Goal: Information Seeking & Learning: Learn about a topic

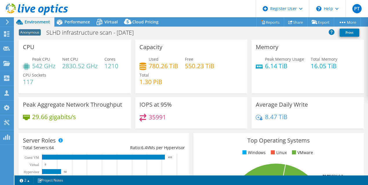
select select "USD"
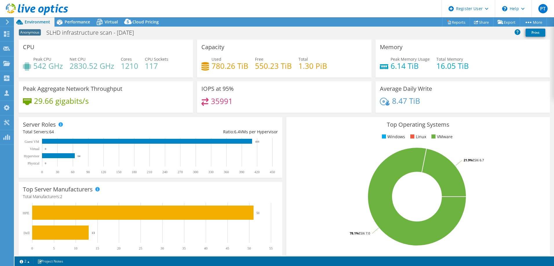
click at [6, 19] on icon at bounding box center [7, 21] width 4 height 5
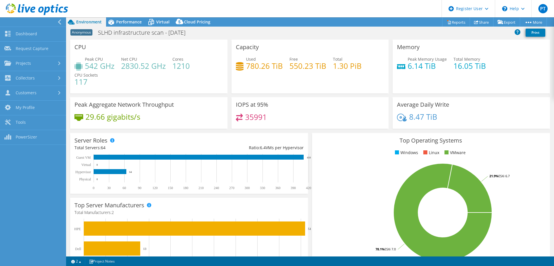
click at [59, 22] on icon at bounding box center [59, 21] width 4 height 5
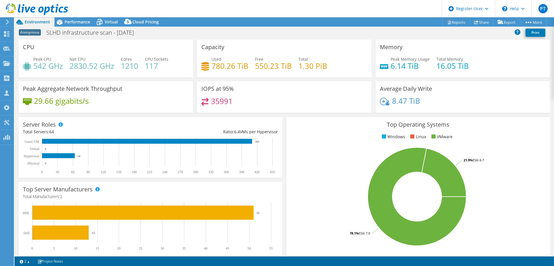
click at [4, 21] on div at bounding box center [6, 21] width 6 height 5
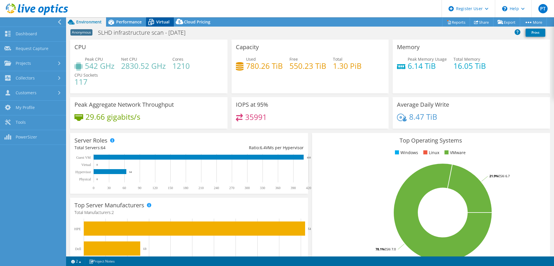
click at [159, 23] on span "Virtual" at bounding box center [162, 22] width 13 height 6
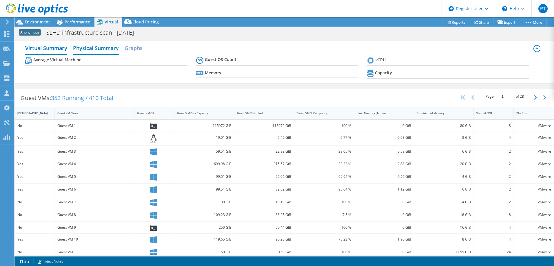
click at [96, 45] on h2 "Physical Summary" at bounding box center [96, 48] width 46 height 13
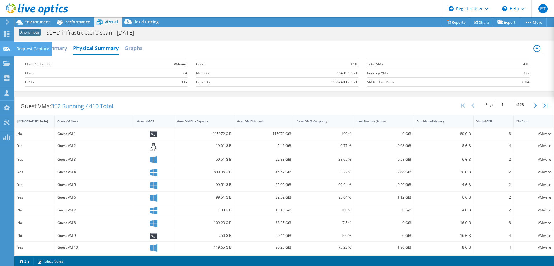
click at [31, 47] on div "Request Capture" at bounding box center [33, 49] width 39 height 14
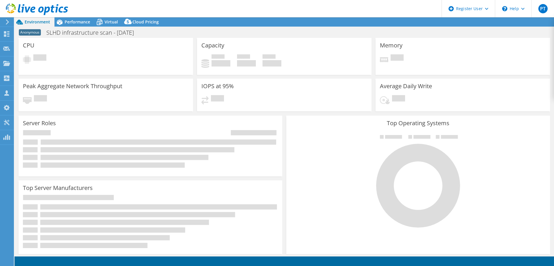
select select "SelectRegion"
select select "USD"
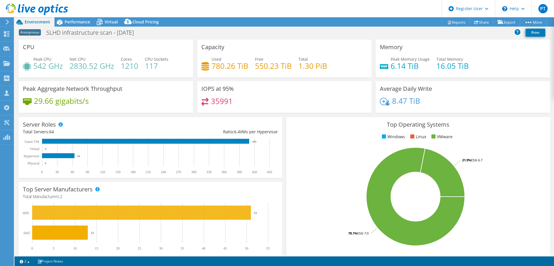
click at [108, 210] on rect at bounding box center [141, 213] width 219 height 14
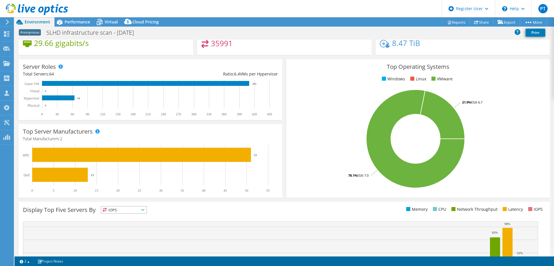
scroll to position [87, 0]
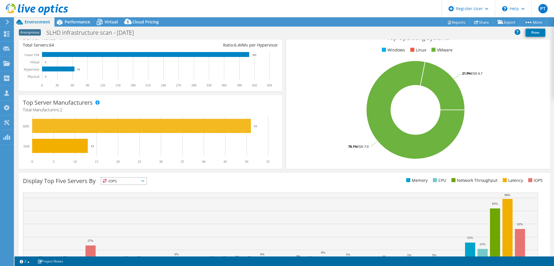
click at [100, 132] on rect at bounding box center [141, 126] width 219 height 14
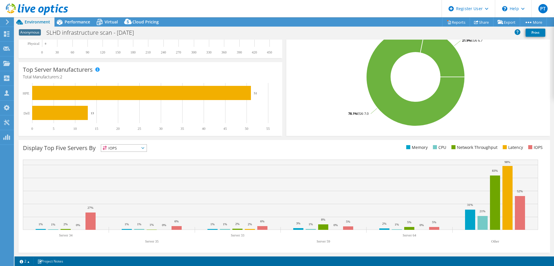
scroll to position [120, 0]
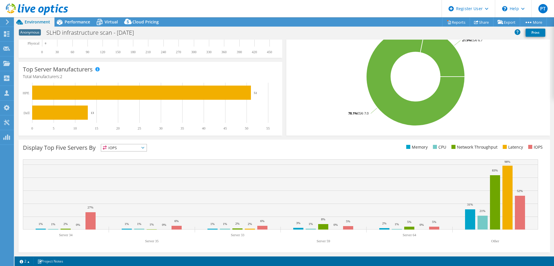
click at [123, 145] on span "IOPS" at bounding box center [123, 148] width 45 height 7
click at [287, 148] on ul "Memory CPU Network Throughput Latency IOPS" at bounding box center [414, 147] width 261 height 7
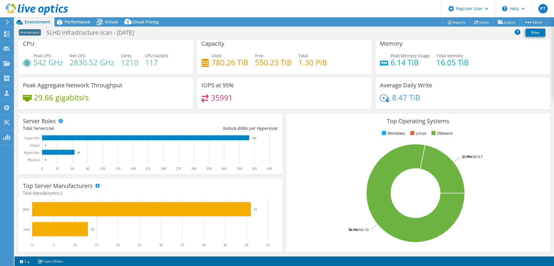
scroll to position [0, 0]
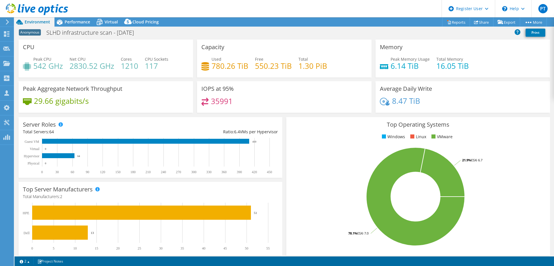
click at [6, 24] on use at bounding box center [7, 21] width 3 height 5
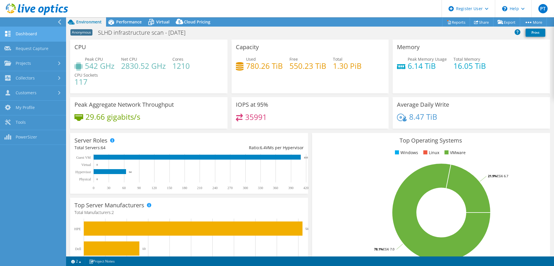
click at [35, 34] on link "Dashboard" at bounding box center [33, 34] width 66 height 15
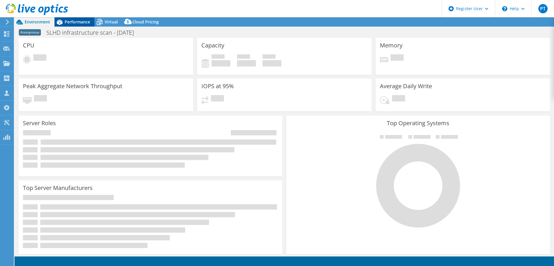
click at [71, 24] on span "Performance" at bounding box center [77, 22] width 25 height 6
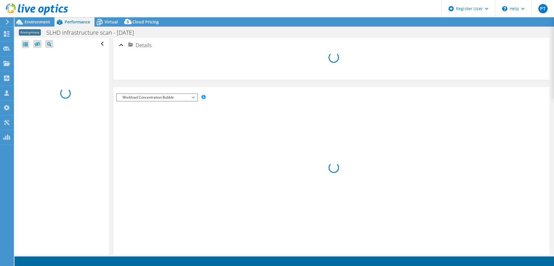
select select "USD"
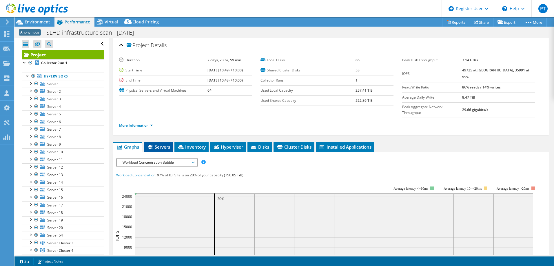
click at [162, 144] on span "Servers" at bounding box center [158, 147] width 23 height 6
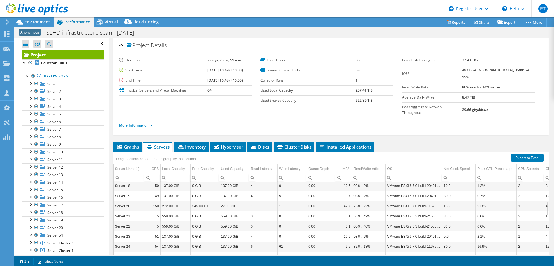
scroll to position [139, 0]
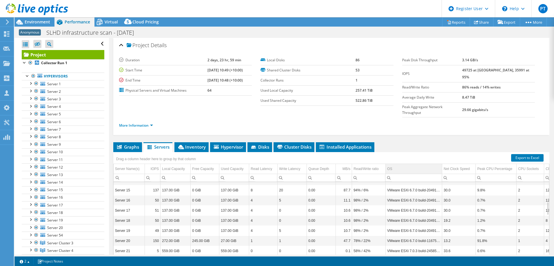
click at [400, 164] on td "OS" at bounding box center [413, 169] width 56 height 10
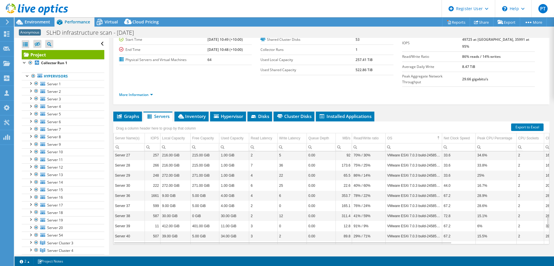
scroll to position [559, 0]
click at [194, 99] on div "Project Details Duration 2 days, 23 hr, 59 min Start Time [DATE] 10:49 (+10:00)…" at bounding box center [331, 136] width 445 height 259
click at [194, 114] on span "Inventory" at bounding box center [191, 117] width 28 height 6
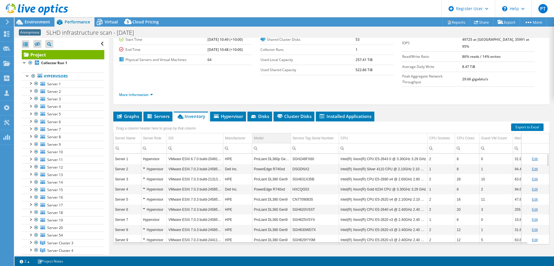
click at [266, 134] on td "Model" at bounding box center [271, 139] width 39 height 10
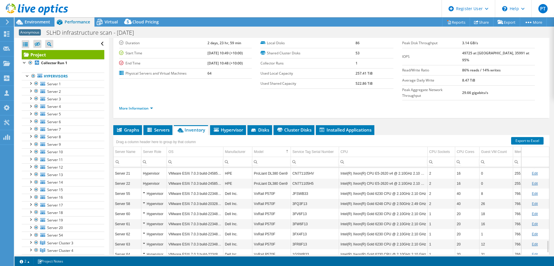
scroll to position [31, 0]
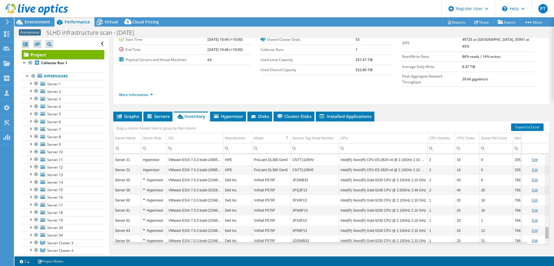
drag, startPoint x: 542, startPoint y: 222, endPoint x: 541, endPoint y: 225, distance: 3.4
click at [545, 228] on div "Data grid" at bounding box center [546, 233] width 3 height 11
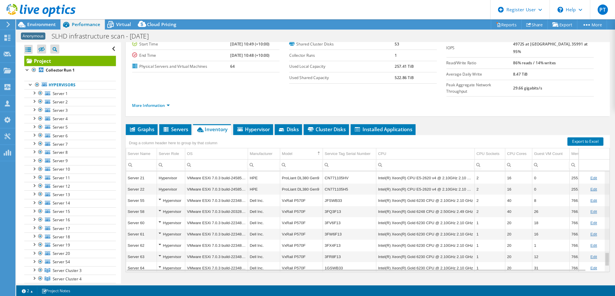
scroll to position [561, 0]
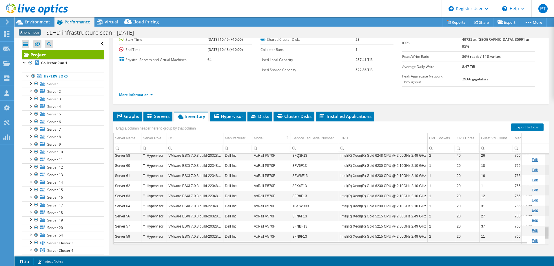
click at [544, 232] on div "Data grid" at bounding box center [546, 199] width 4 height 90
click at [545, 233] on div "Data grid" at bounding box center [546, 238] width 3 height 11
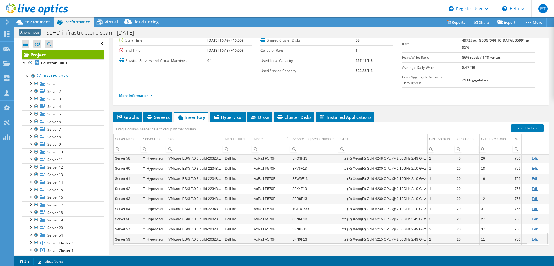
scroll to position [31, 0]
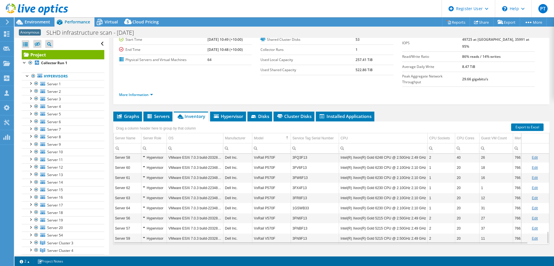
click at [0, 0] on div "Column Model, Filter cell" at bounding box center [0, 0] width 0 height 0
click at [269, 158] on span "Starts with" at bounding box center [267, 157] width 28 height 5
type input "Vxrail"
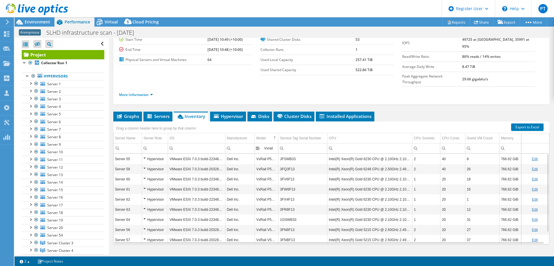
click at [272, 154] on td "VxRail P570F" at bounding box center [267, 159] width 24 height 10
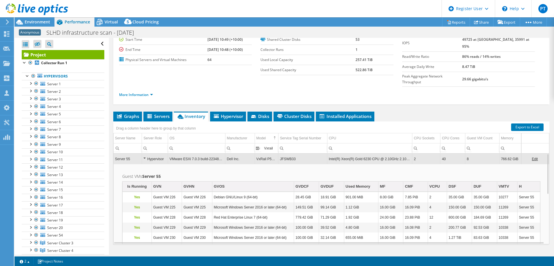
click at [335, 164] on td "Guest VMs Server 55 Is Running GVN GVHN GVOS GVDCF GVDUF Used Memory MF CMF VCP…" at bounding box center [331, 223] width 435 height 119
click at [270, 145] on input "Vxrail" at bounding box center [266, 149] width 23 height 8
click at [271, 145] on input "Vxrail" at bounding box center [266, 149] width 23 height 8
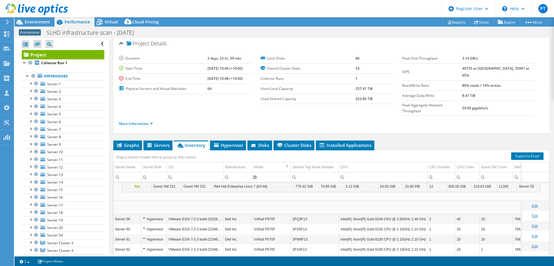
scroll to position [31, 0]
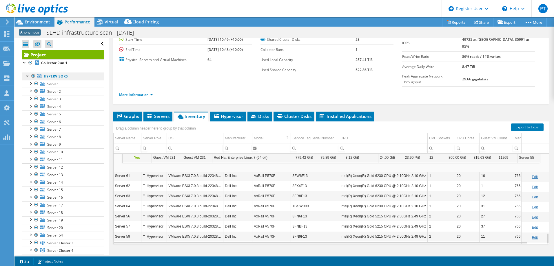
click at [61, 78] on link "Hypervisors" at bounding box center [63, 77] width 83 height 8
click at [193, 114] on span "Inventory" at bounding box center [191, 117] width 28 height 6
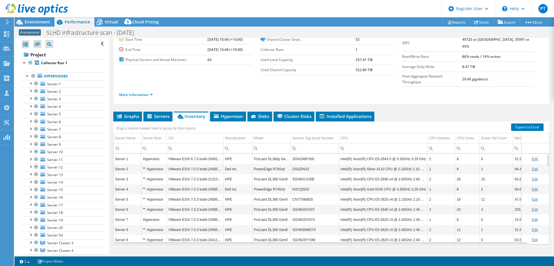
click at [274, 145] on input "Column Model, Filter cell" at bounding box center [271, 149] width 38 height 8
click at [274, 134] on td "Model" at bounding box center [271, 139] width 39 height 10
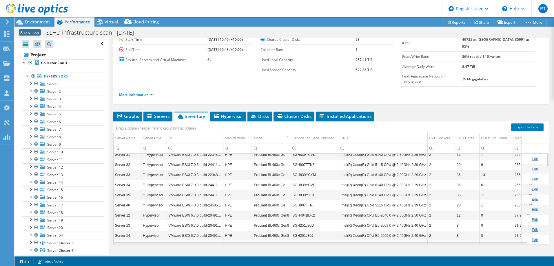
scroll to position [0, 0]
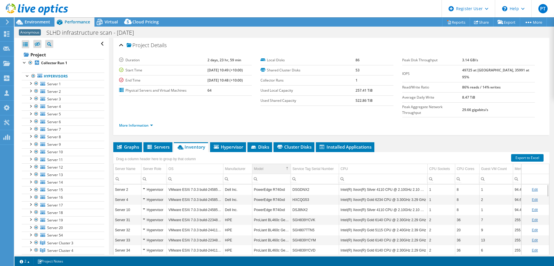
click at [273, 164] on td "Model" at bounding box center [271, 169] width 39 height 10
click at [258, 118] on div "More Information" at bounding box center [331, 126] width 424 height 16
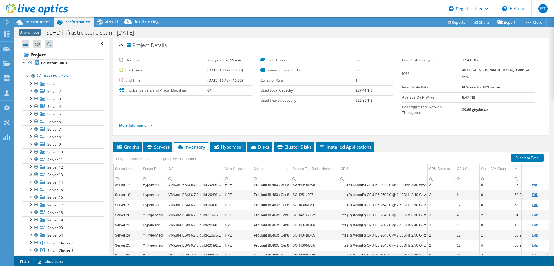
scroll to position [457, 0]
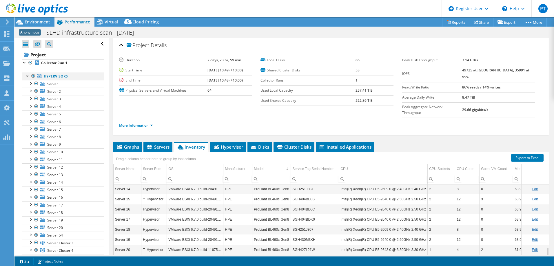
click at [28, 74] on div at bounding box center [28, 76] width 6 height 6
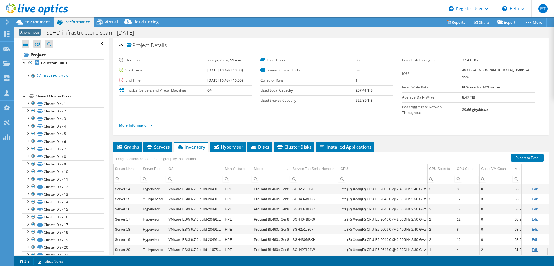
click at [24, 95] on div at bounding box center [25, 96] width 6 height 6
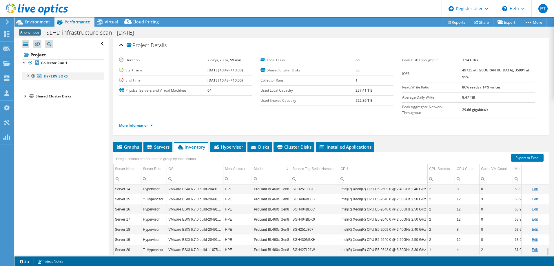
click at [28, 75] on div at bounding box center [28, 76] width 6 height 6
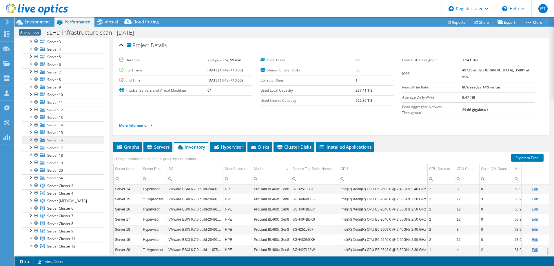
scroll to position [79, 0]
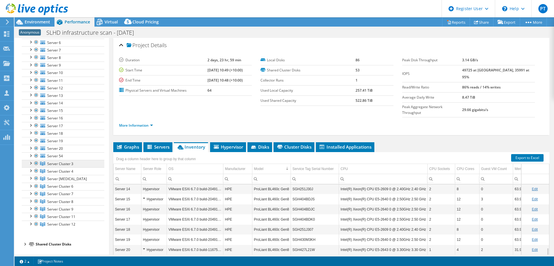
click at [55, 163] on span "Server Cluster 3" at bounding box center [60, 164] width 26 height 5
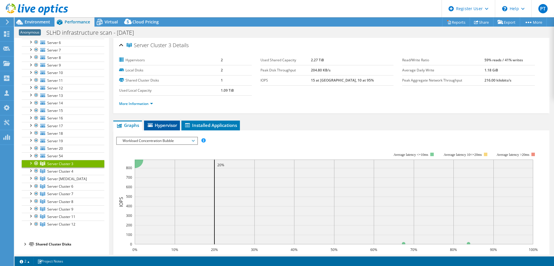
click at [162, 127] on span "Hypervisor" at bounding box center [162, 126] width 30 height 6
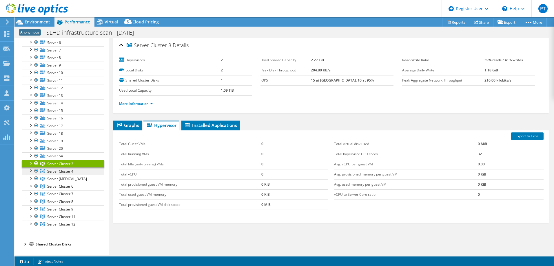
click at [57, 167] on span "Server Cluster 4" at bounding box center [60, 164] width 26 height 5
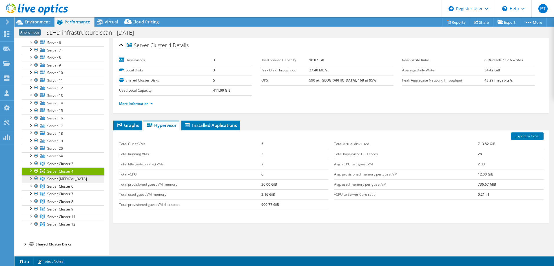
click at [56, 167] on span "Server [MEDICAL_DATA]" at bounding box center [60, 164] width 26 height 5
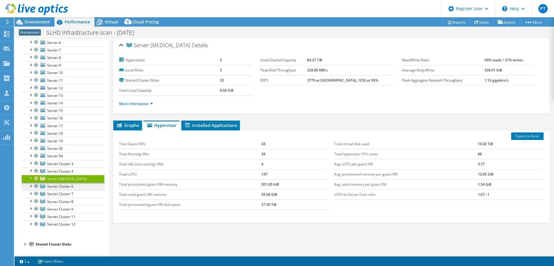
click at [62, 167] on span "Server Cluster 6" at bounding box center [60, 164] width 26 height 5
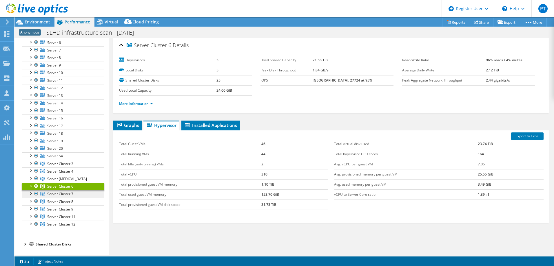
click at [64, 167] on span "Server Cluster 7" at bounding box center [60, 164] width 26 height 5
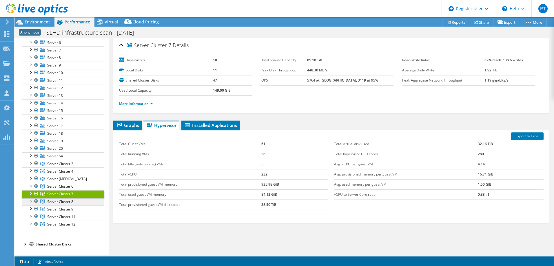
click at [66, 168] on link "Server Cluster 8" at bounding box center [63, 164] width 83 height 8
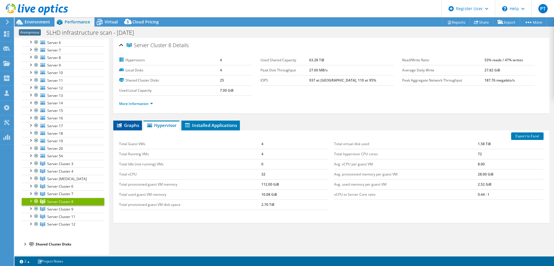
click at [127, 123] on span "Graphs" at bounding box center [127, 126] width 23 height 6
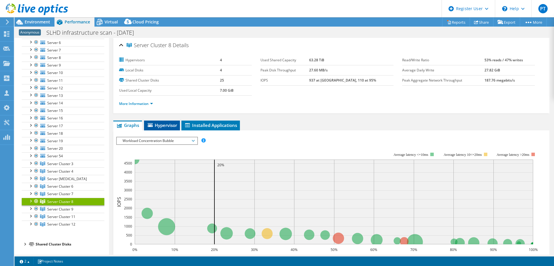
click at [163, 127] on span "Hypervisor" at bounding box center [162, 126] width 30 height 6
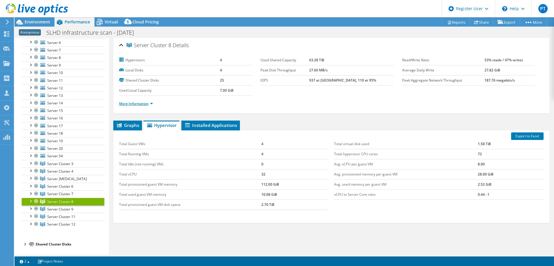
click at [146, 104] on link "More Information" at bounding box center [136, 103] width 34 height 5
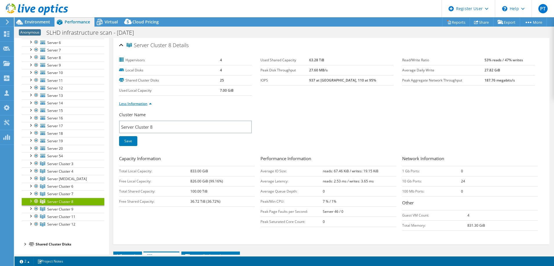
click at [144, 106] on link "Less Information" at bounding box center [135, 103] width 33 height 5
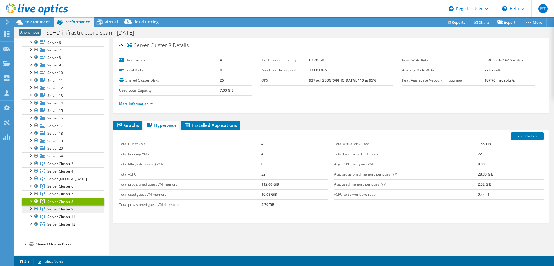
click at [74, 168] on link "Server Cluster 9" at bounding box center [63, 164] width 83 height 8
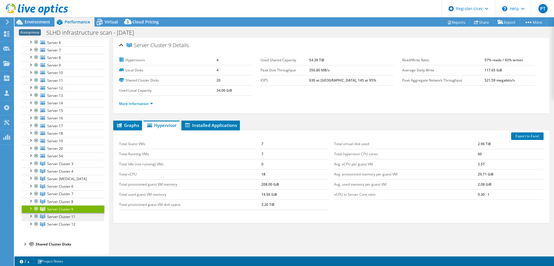
click at [72, 167] on span "Server Cluster 11" at bounding box center [60, 164] width 26 height 5
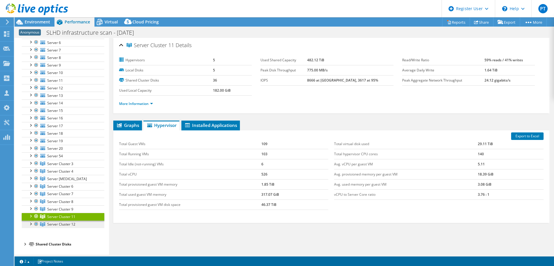
click at [73, 167] on span "Server Cluster 12" at bounding box center [60, 164] width 26 height 5
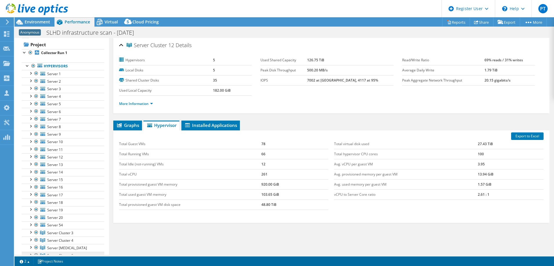
scroll to position [0, 0]
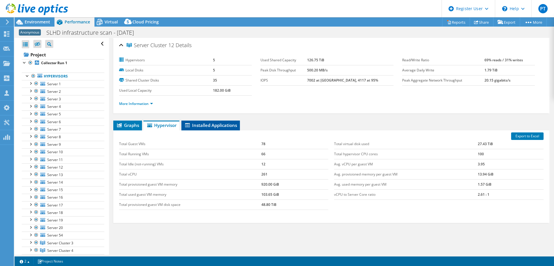
click at [218, 124] on span "Installed Applications" at bounding box center [210, 126] width 53 height 6
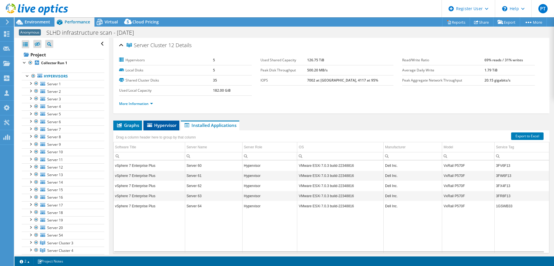
click at [158, 123] on span "Hypervisor" at bounding box center [161, 126] width 30 height 6
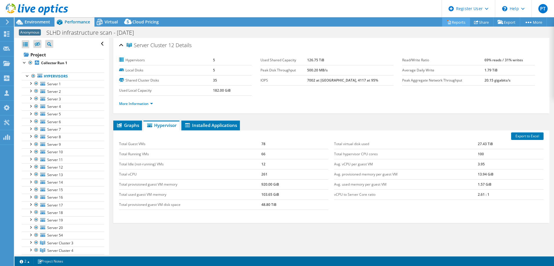
click at [450, 22] on link "Reports" at bounding box center [456, 22] width 28 height 9
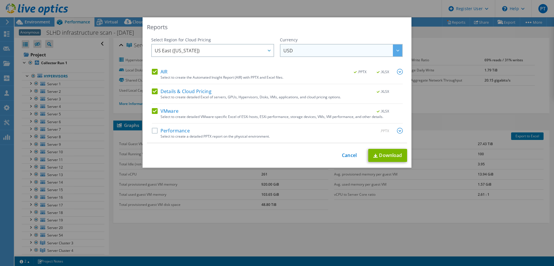
click at [312, 49] on span "USD" at bounding box center [342, 51] width 119 height 12
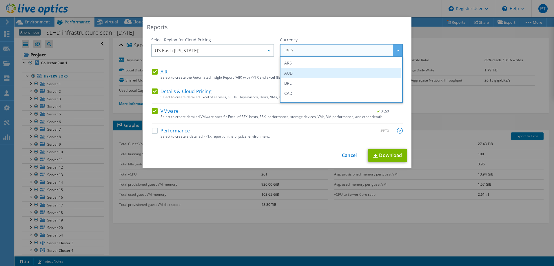
click at [303, 74] on li "AUD" at bounding box center [341, 73] width 120 height 10
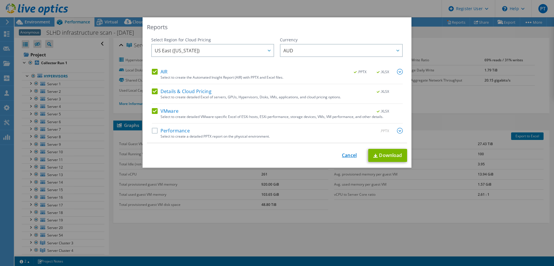
click at [342, 156] on link "Cancel" at bounding box center [349, 156] width 15 height 6
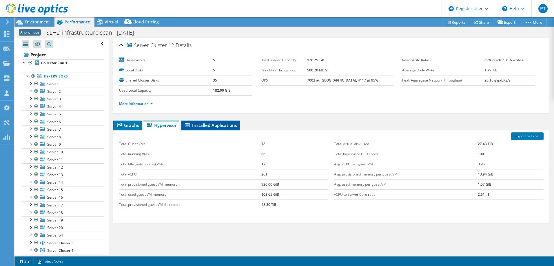
click at [208, 125] on span "Installed Applications" at bounding box center [210, 126] width 53 height 6
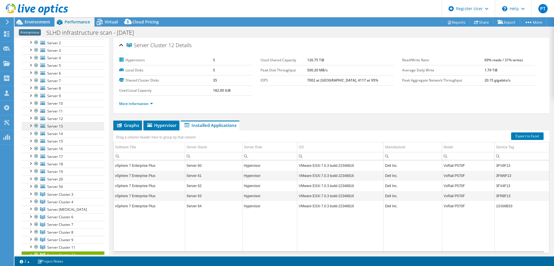
scroll to position [79, 0]
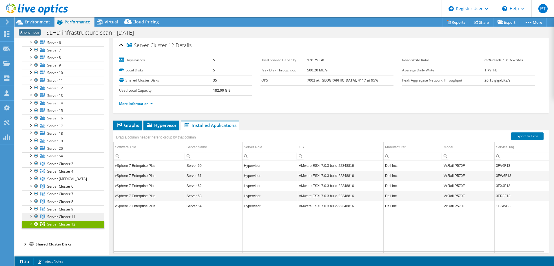
click at [69, 167] on span "Server Cluster 11" at bounding box center [60, 164] width 26 height 5
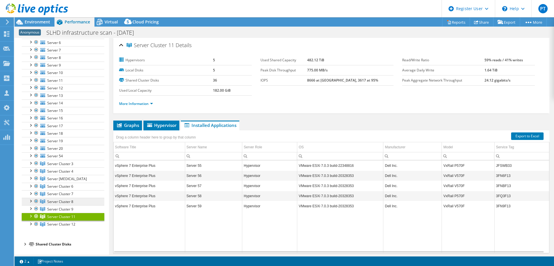
click at [78, 168] on link "Server Cluster 8" at bounding box center [63, 164] width 83 height 8
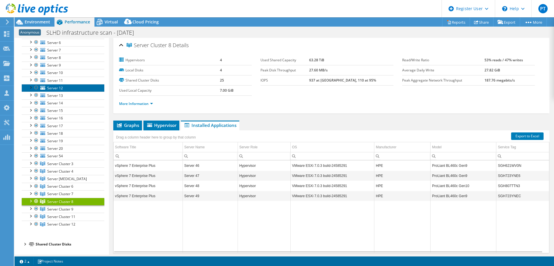
click at [67, 85] on link "Server 12" at bounding box center [63, 88] width 83 height 8
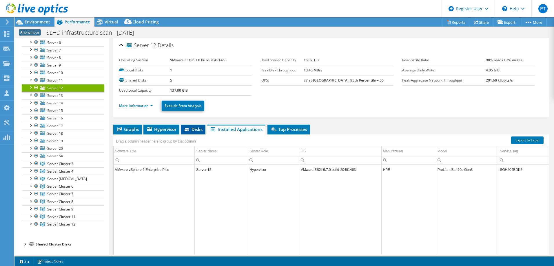
click at [194, 130] on span "Disks" at bounding box center [193, 130] width 19 height 6
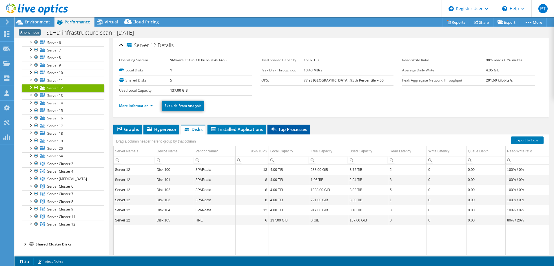
click at [275, 129] on icon at bounding box center [273, 129] width 5 height 4
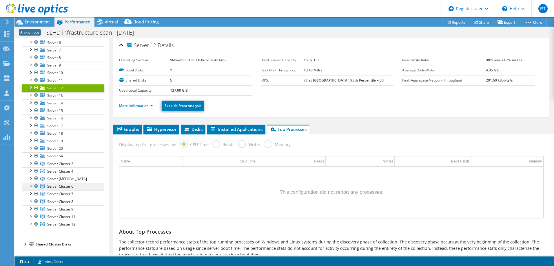
click at [56, 167] on span "Server Cluster 6" at bounding box center [60, 164] width 26 height 5
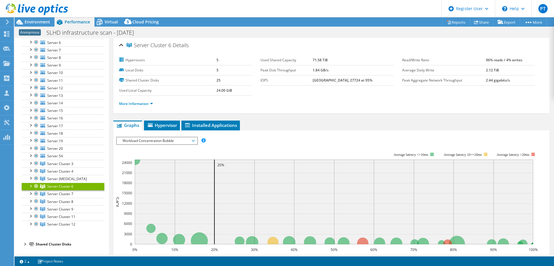
click at [177, 139] on span "Workload Concentration Bubble" at bounding box center [157, 141] width 74 height 7
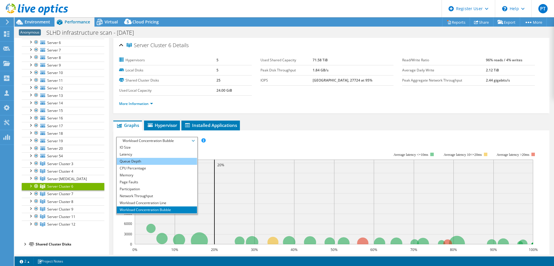
scroll to position [21, 0]
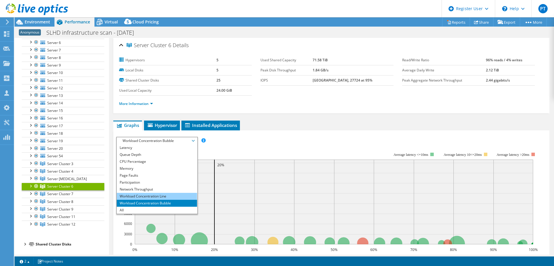
click at [173, 197] on li "Workload Concentration Line" at bounding box center [157, 196] width 80 height 7
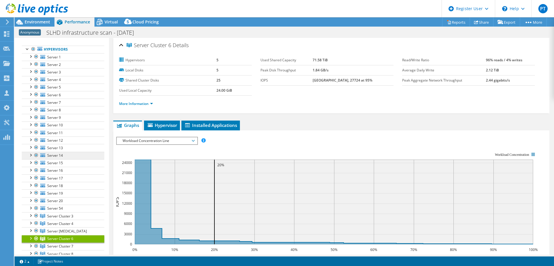
scroll to position [0, 0]
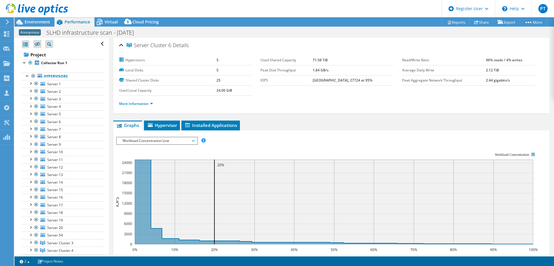
click at [169, 132] on div "IOPS Disk Throughput IO Size Latency Queue Depth CPU Percentage Memory Page Fau…" at bounding box center [331, 235] width 430 height 209
click at [65, 74] on link "Hypervisors" at bounding box center [63, 77] width 83 height 8
click at [63, 62] on b "Collector Run 1" at bounding box center [54, 63] width 26 height 5
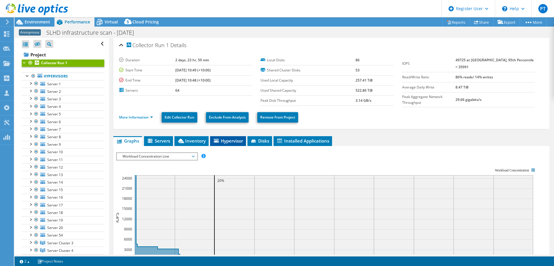
click at [231, 140] on span "Hypervisor" at bounding box center [228, 141] width 30 height 6
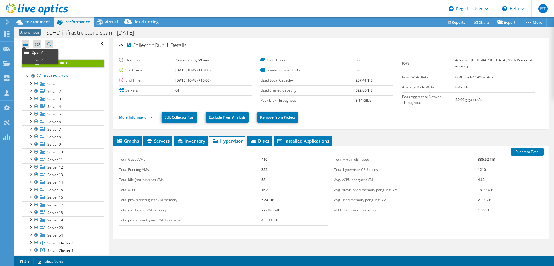
click at [25, 45] on div at bounding box center [26, 44] width 8 height 8
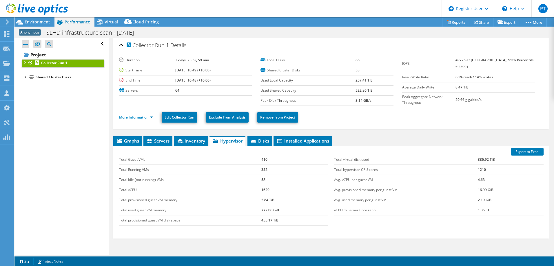
click at [40, 77] on div "Shared Cluster Disks" at bounding box center [70, 77] width 69 height 7
click at [76, 24] on span "Performance" at bounding box center [77, 22] width 25 height 6
click at [103, 21] on icon at bounding box center [99, 22] width 10 height 10
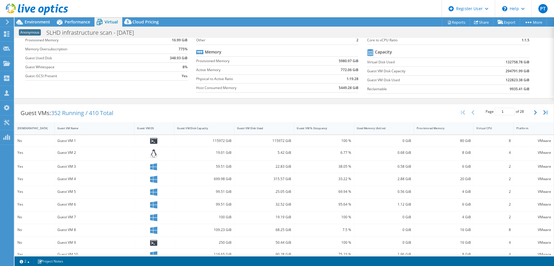
scroll to position [58, 0]
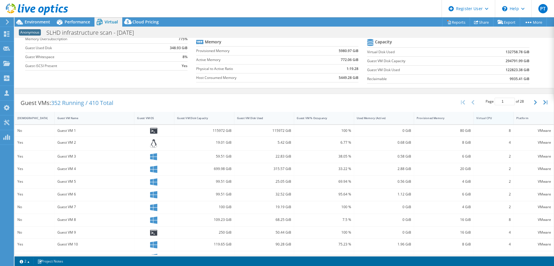
click at [493, 116] on div "Virtual CPU" at bounding box center [490, 118] width 28 height 4
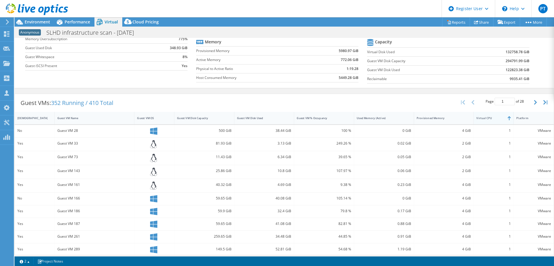
click at [493, 116] on div "Virtual CPU" at bounding box center [490, 118] width 28 height 4
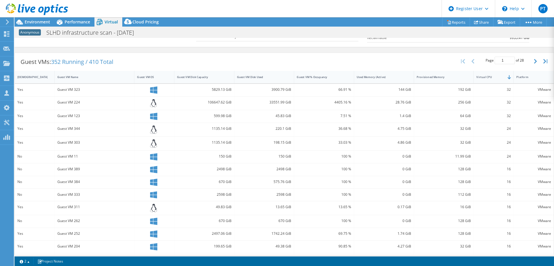
scroll to position [68, 0]
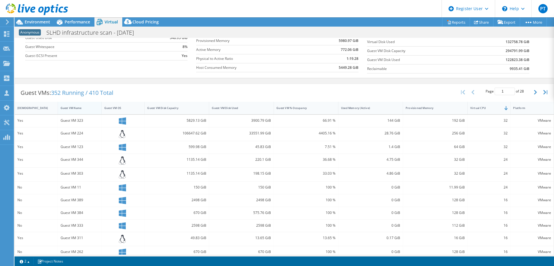
drag, startPoint x: 132, startPoint y: 108, endPoint x: 97, endPoint y: 108, distance: 35.3
click at [97, 108] on div at bounding box center [101, 108] width 10 height 12
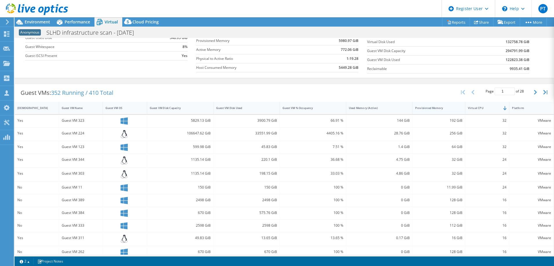
drag, startPoint x: 463, startPoint y: 107, endPoint x: 451, endPoint y: 106, distance: 11.3
click at [451, 106] on div "Provisioned Memory" at bounding box center [438, 108] width 53 height 12
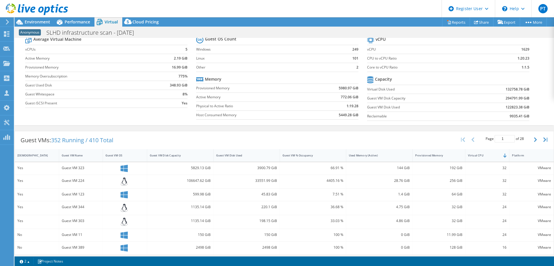
scroll to position [0, 0]
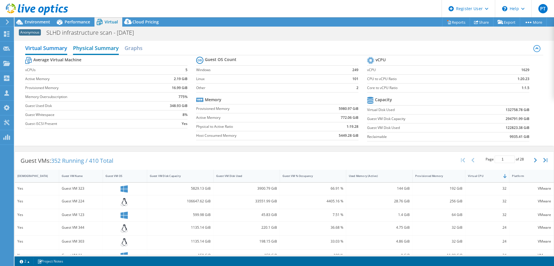
click at [93, 46] on h2 "Physical Summary" at bounding box center [96, 48] width 46 height 13
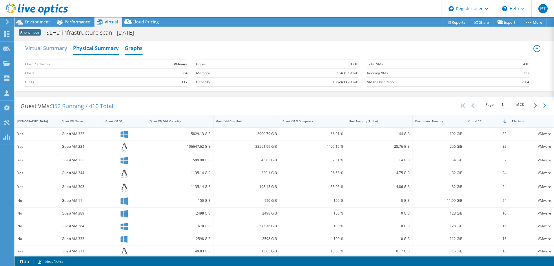
click at [131, 47] on h2 "Graphs" at bounding box center [134, 48] width 18 height 13
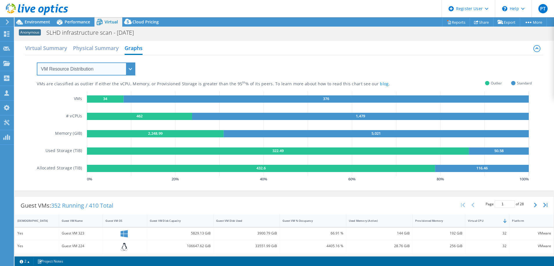
click at [87, 67] on select "VM Resource Distribution Provisioning Contrast Over Provisioning" at bounding box center [86, 69] width 98 height 13
click at [190, 87] on div "VMs are classified as outlier if either the vCPU, Memory, or Provisioned Storag…" at bounding box center [284, 119] width 495 height 128
click at [93, 68] on select "VM Resource Distribution Provisioning Contrast Over Provisioning" at bounding box center [86, 69] width 98 height 13
click at [37, 63] on select "VM Resource Distribution Provisioning Contrast Over Provisioning" at bounding box center [86, 69] width 98 height 13
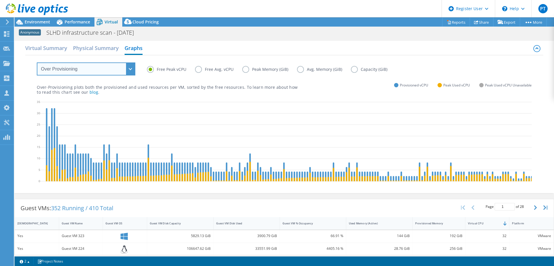
click at [99, 74] on select "VM Resource Distribution Provisioning Contrast Over Provisioning" at bounding box center [86, 69] width 98 height 13
select select "Provisioning Contrast"
click at [37, 63] on select "VM Resource Distribution Provisioning Contrast Over Provisioning" at bounding box center [86, 69] width 98 height 13
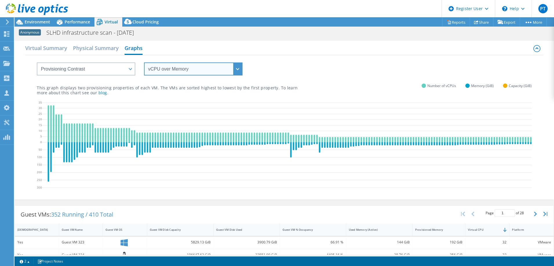
click at [157, 68] on select "vCPU over Memory vCPU over Capacity Memory over vCPU Memory over Capacity Capac…" at bounding box center [193, 69] width 98 height 13
select select "vCPU over Capacity"
click at [144, 63] on select "vCPU over Memory vCPU over Capacity Memory over vCPU Memory over Capacity Capac…" at bounding box center [193, 69] width 98 height 13
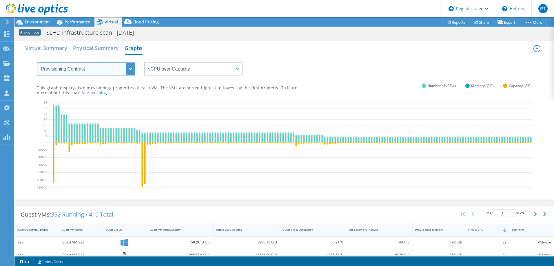
click at [118, 71] on select "VM Resource Distribution Provisioning Contrast Over Provisioning" at bounding box center [86, 69] width 98 height 13
select select "VM Resource Distribution"
click at [37, 63] on select "VM Resource Distribution Provisioning Contrast Over Provisioning" at bounding box center [86, 69] width 98 height 13
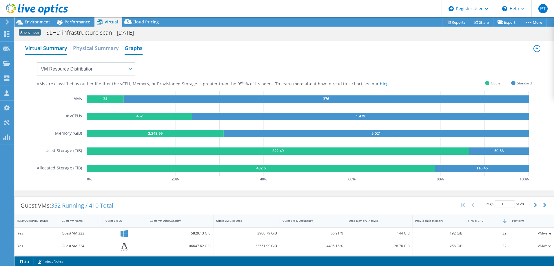
click at [51, 49] on h2 "Virtual Summary" at bounding box center [46, 48] width 42 height 13
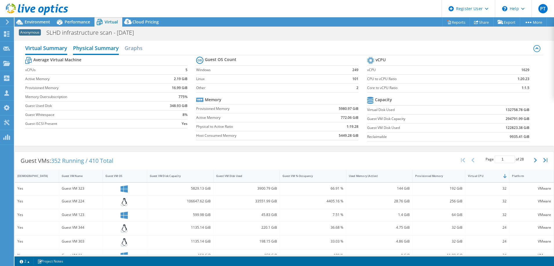
click at [103, 52] on h2 "Physical Summary" at bounding box center [96, 48] width 46 height 13
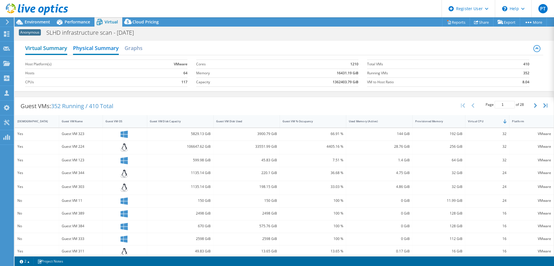
click at [54, 49] on h2 "Virtual Summary" at bounding box center [46, 48] width 42 height 13
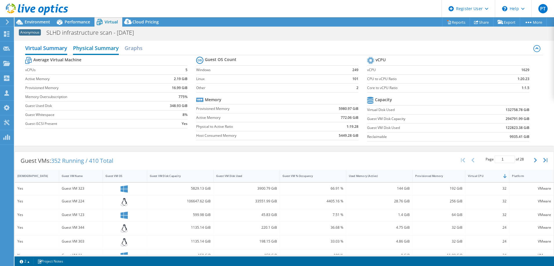
click at [90, 47] on h2 "Physical Summary" at bounding box center [96, 48] width 46 height 13
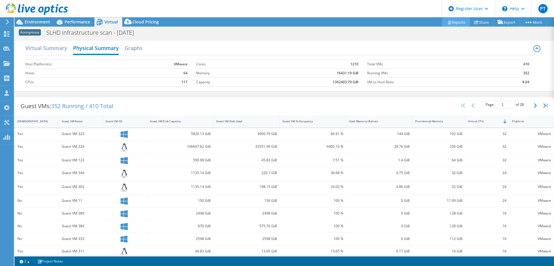
click at [457, 24] on link "Reports" at bounding box center [456, 22] width 28 height 9
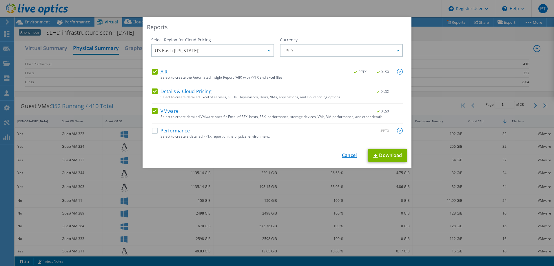
click at [348, 155] on link "Cancel" at bounding box center [349, 156] width 15 height 6
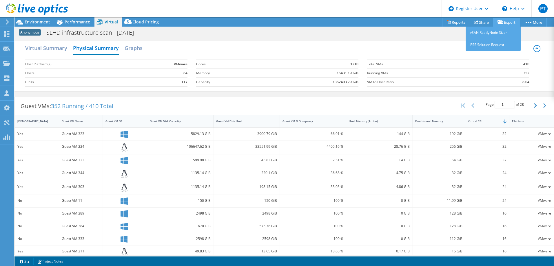
click at [507, 20] on link "Export" at bounding box center [506, 22] width 27 height 9
click at [493, 34] on link "vSAN ReadyNode Sizer" at bounding box center [492, 33] width 55 height 12
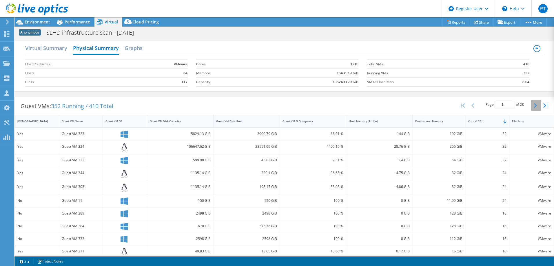
click at [534, 104] on icon "button" at bounding box center [535, 105] width 3 height 5
click at [531, 104] on button "button" at bounding box center [536, 105] width 10 height 11
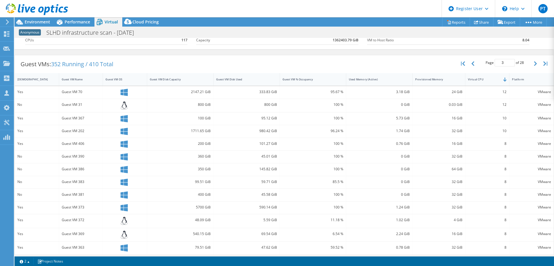
scroll to position [12, 0]
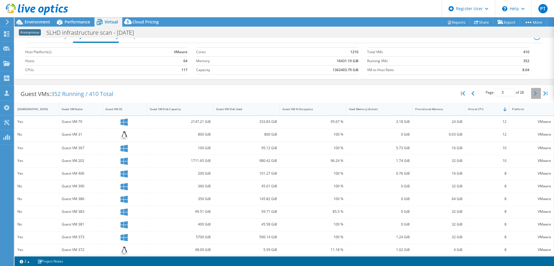
click at [531, 90] on button "button" at bounding box center [536, 93] width 10 height 11
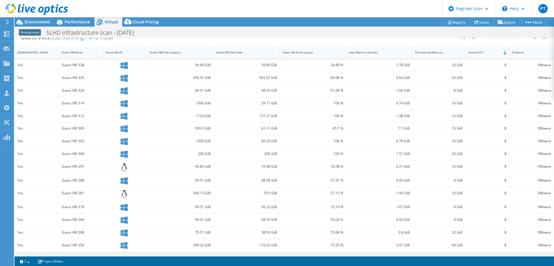
scroll to position [40, 0]
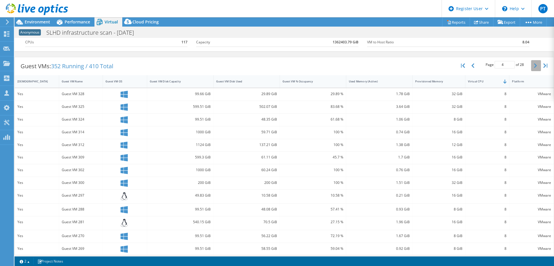
click at [532, 66] on button "button" at bounding box center [536, 65] width 10 height 11
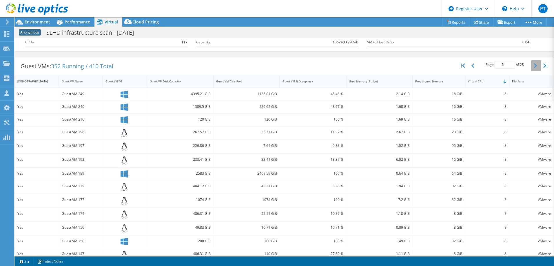
click at [532, 66] on button "button" at bounding box center [536, 65] width 10 height 11
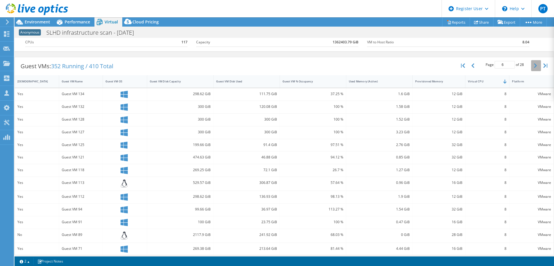
click at [532, 66] on button "button" at bounding box center [536, 65] width 10 height 11
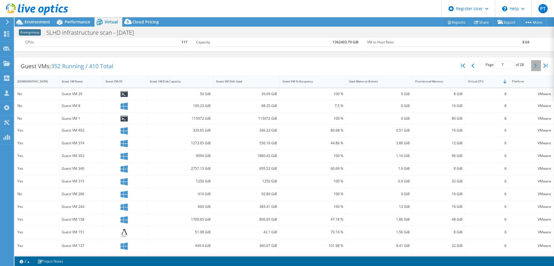
click at [532, 66] on button "button" at bounding box center [536, 65] width 10 height 11
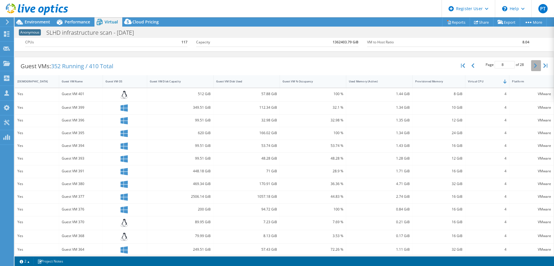
click at [532, 66] on button "button" at bounding box center [536, 65] width 10 height 11
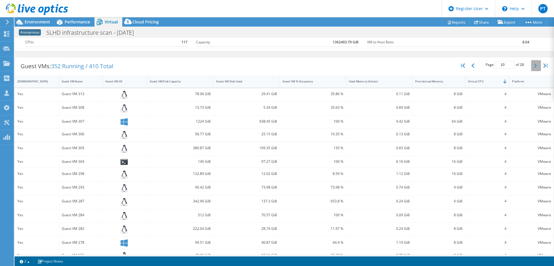
click at [532, 66] on button "button" at bounding box center [536, 65] width 10 height 11
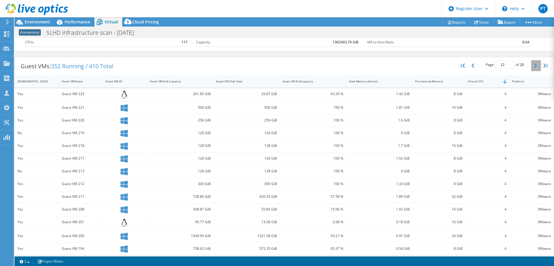
click at [532, 66] on button "button" at bounding box center [536, 65] width 10 height 11
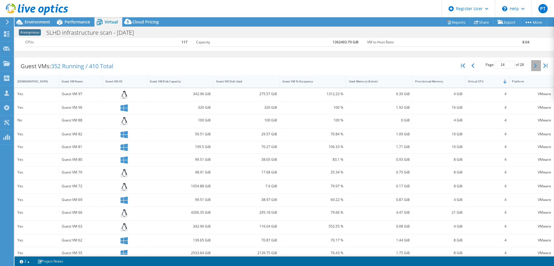
click at [532, 66] on button "button" at bounding box center [536, 65] width 10 height 11
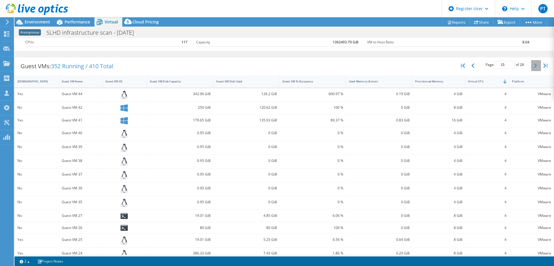
click at [532, 66] on button "button" at bounding box center [536, 65] width 10 height 11
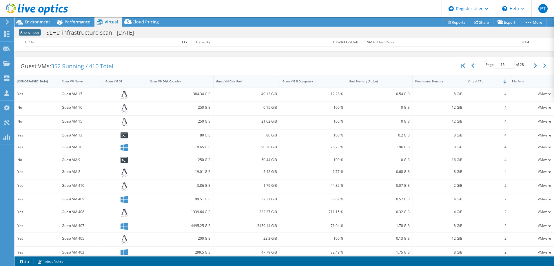
scroll to position [0, 0]
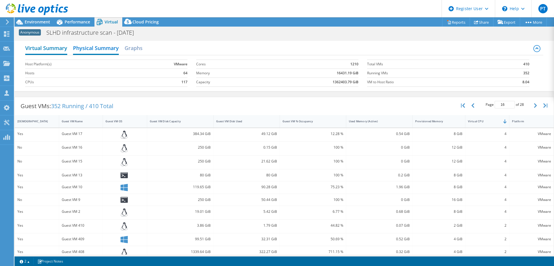
click at [55, 45] on h2 "Virtual Summary" at bounding box center [46, 48] width 42 height 13
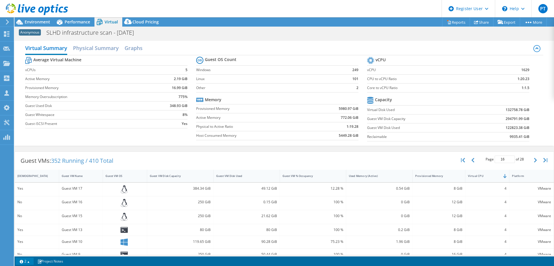
click at [26, 261] on link "2" at bounding box center [25, 261] width 18 height 7
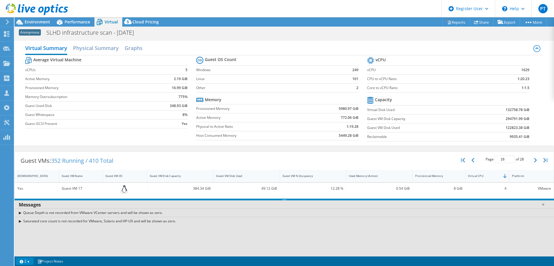
click at [26, 261] on link "2" at bounding box center [25, 261] width 18 height 7
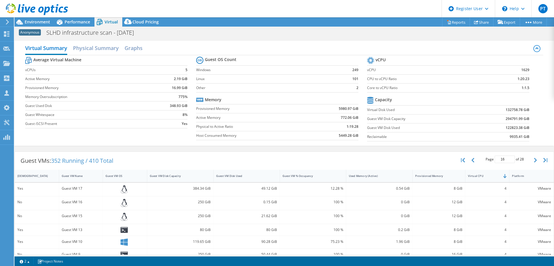
click at [8, 21] on use at bounding box center [7, 21] width 3 height 5
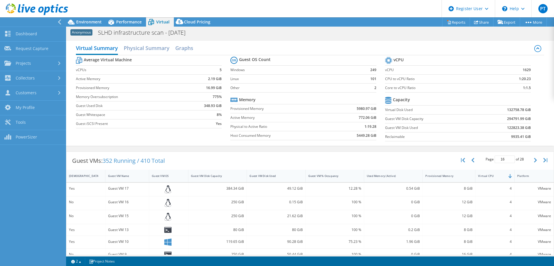
click at [256, 38] on div "Virtual Summary Physical Summary Graphs Average Virtual Machine vCPUs 5 Active …" at bounding box center [310, 93] width 488 height 111
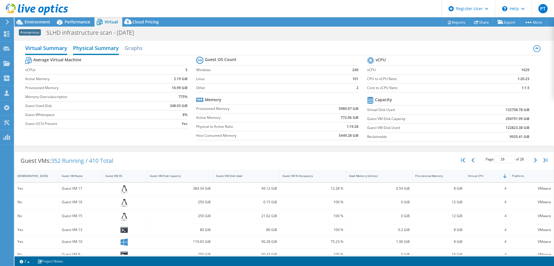
click at [102, 48] on h2 "Physical Summary" at bounding box center [96, 48] width 46 height 13
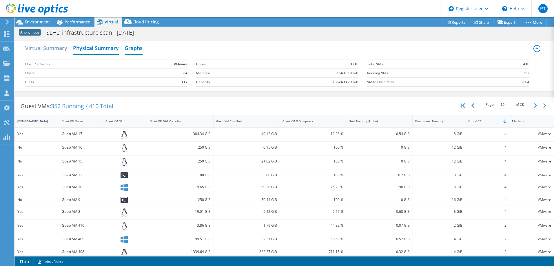
click at [134, 48] on h2 "Graphs" at bounding box center [134, 48] width 18 height 13
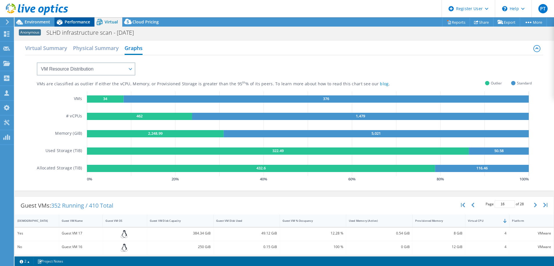
click at [77, 24] on span "Performance" at bounding box center [77, 22] width 25 height 6
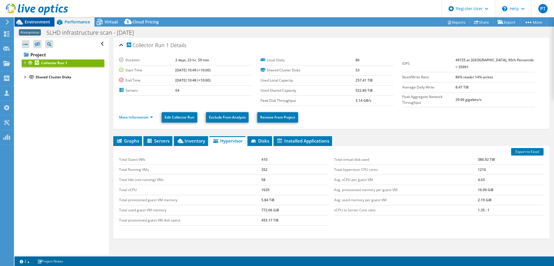
click at [32, 23] on span "Environment" at bounding box center [37, 22] width 25 height 6
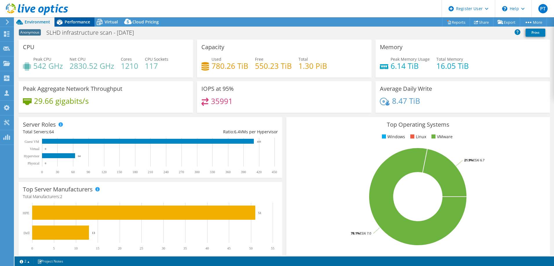
click at [79, 21] on span "Performance" at bounding box center [77, 22] width 25 height 6
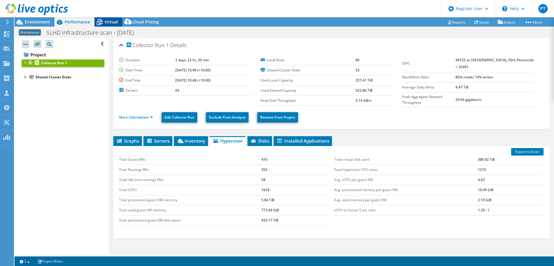
click at [120, 21] on div "Virtual" at bounding box center [108, 21] width 28 height 9
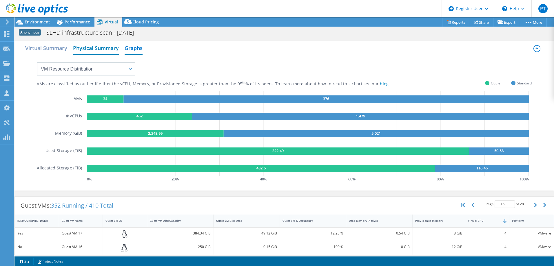
click at [89, 50] on h2 "Physical Summary" at bounding box center [96, 48] width 46 height 13
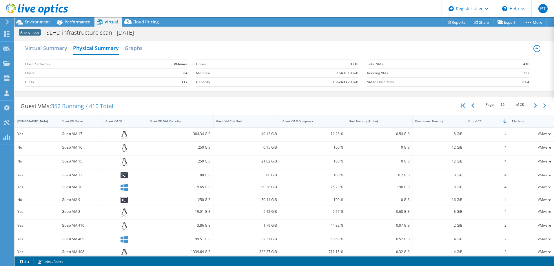
scroll to position [29, 0]
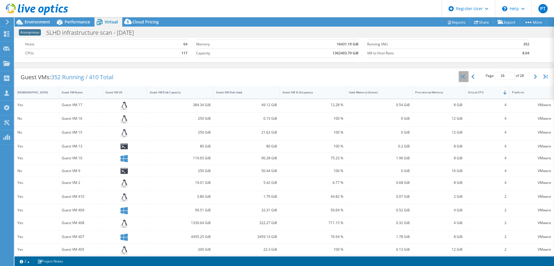
click at [462, 74] on button "button" at bounding box center [463, 76] width 10 height 11
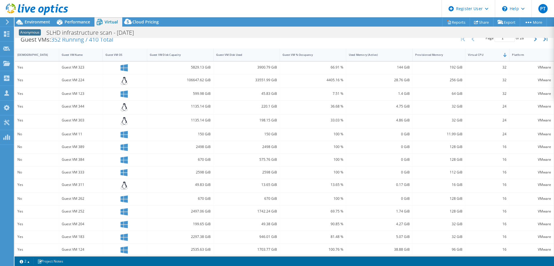
scroll to position [71, 0]
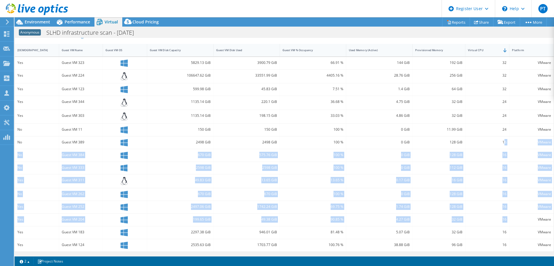
drag, startPoint x: 500, startPoint y: 140, endPoint x: 507, endPoint y: 220, distance: 79.6
click at [507, 220] on div "Yes Guest VM 323 5829.13 GiB 3900.79 GiB 66.91 % 144 GiB 192 GiB 32 VMware Yes …" at bounding box center [284, 154] width 539 height 195
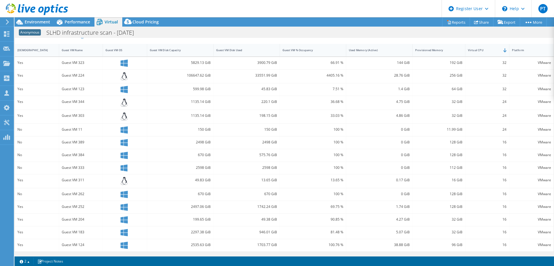
click at [76, 74] on div "Guest VM 224" at bounding box center [81, 75] width 38 height 6
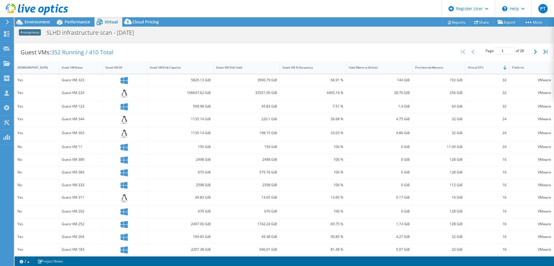
scroll to position [0, 0]
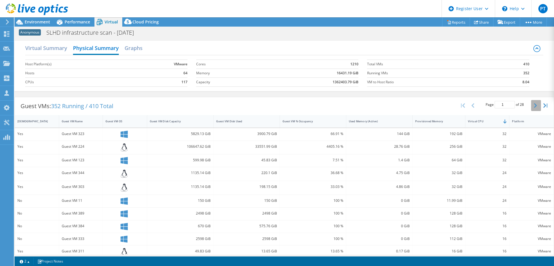
click at [534, 105] on icon "button" at bounding box center [535, 105] width 3 height 5
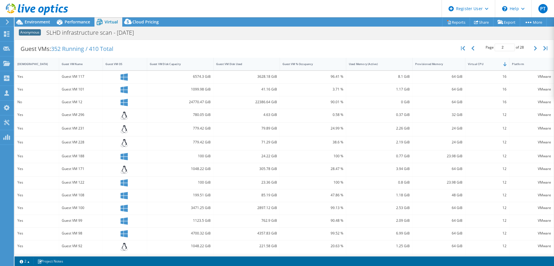
scroll to position [58, 0]
click at [534, 46] on icon "button" at bounding box center [535, 47] width 3 height 5
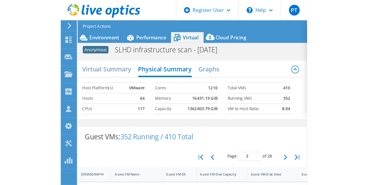
scroll to position [21, 0]
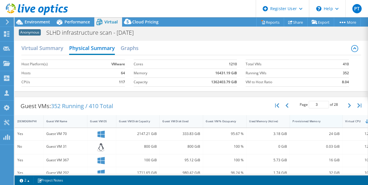
click at [309, 121] on div "Provisioned Memory" at bounding box center [313, 122] width 40 height 4
type input "1"
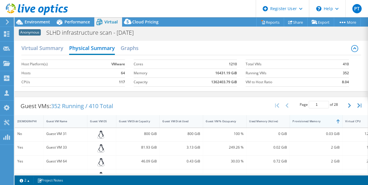
click at [309, 121] on div "Provisioned Memory" at bounding box center [313, 122] width 40 height 4
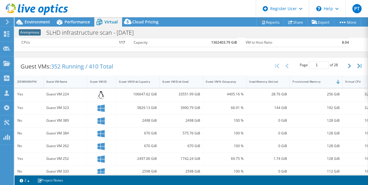
scroll to position [29, 0]
